Goal: Transaction & Acquisition: Purchase product/service

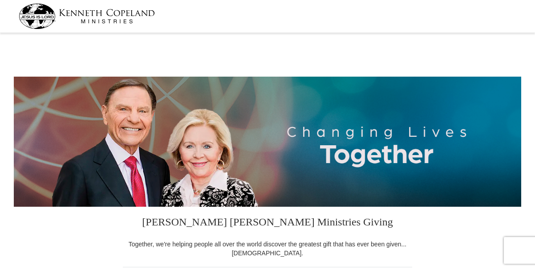
select select "[GEOGRAPHIC_DATA]"
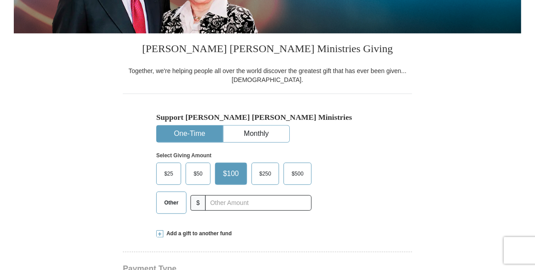
scroll to position [177, 0]
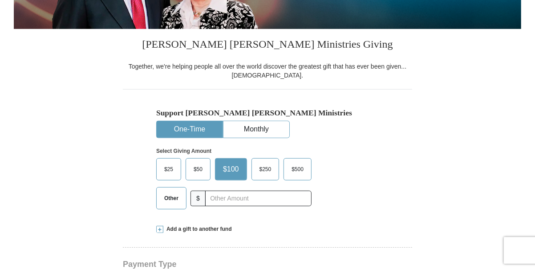
click at [172, 197] on span "Other" at bounding box center [171, 197] width 23 height 13
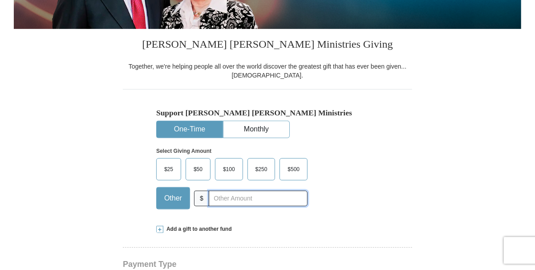
drag, startPoint x: 172, startPoint y: 197, endPoint x: 236, endPoint y: 197, distance: 64.1
click at [236, 197] on input "text" at bounding box center [258, 198] width 99 height 16
type input "46.00"
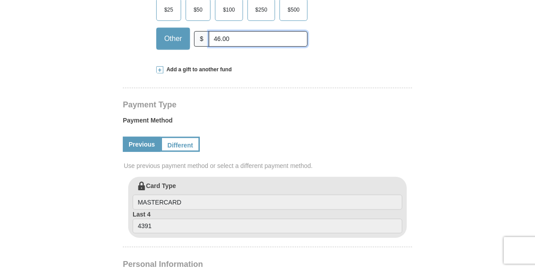
scroll to position [355, 0]
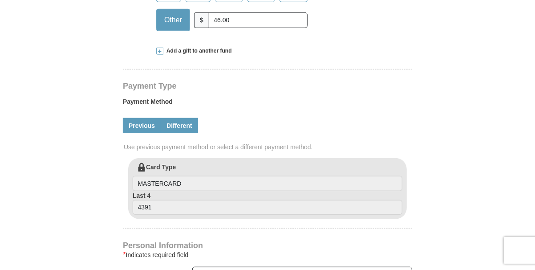
click at [181, 126] on link "Different" at bounding box center [179, 125] width 37 height 15
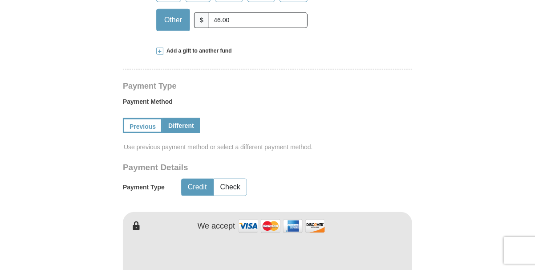
click at [200, 185] on button "Credit" at bounding box center [197, 187] width 32 height 16
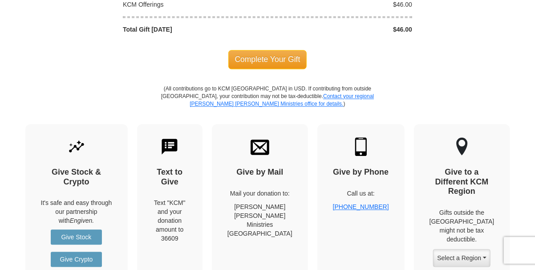
scroll to position [979, 0]
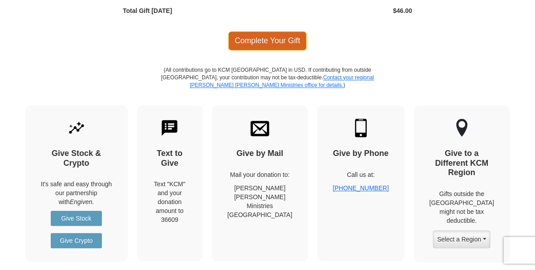
click at [273, 37] on span "Complete Your Gift" at bounding box center [267, 40] width 79 height 19
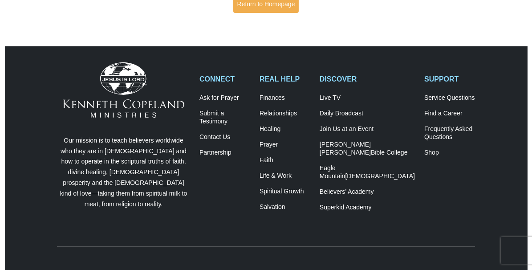
scroll to position [267, 0]
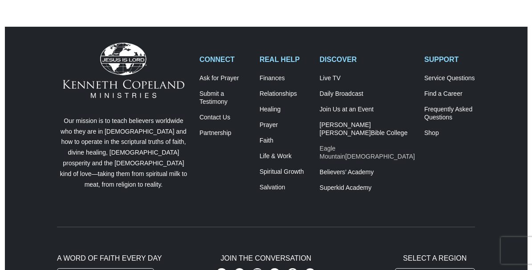
click at [381, 149] on link "Eagle Mountain International Church" at bounding box center [366, 153] width 95 height 16
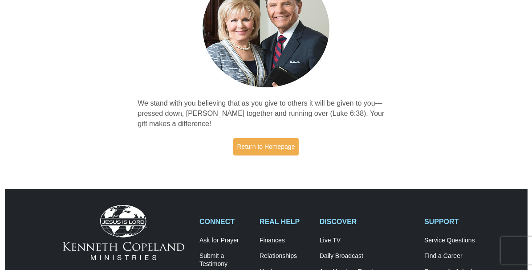
scroll to position [89, 0]
